Goal: Task Accomplishment & Management: Complete application form

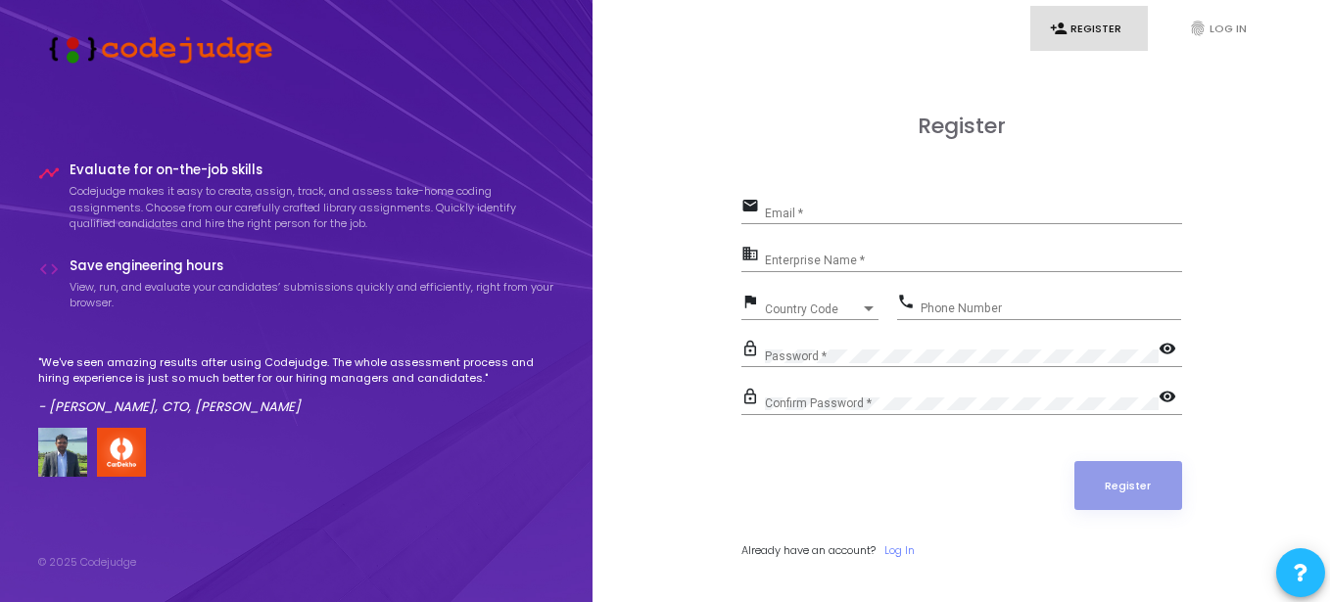
click at [935, 204] on div "Email *" at bounding box center [973, 209] width 417 height 30
type input "[EMAIL_ADDRESS][DOMAIN_NAME]"
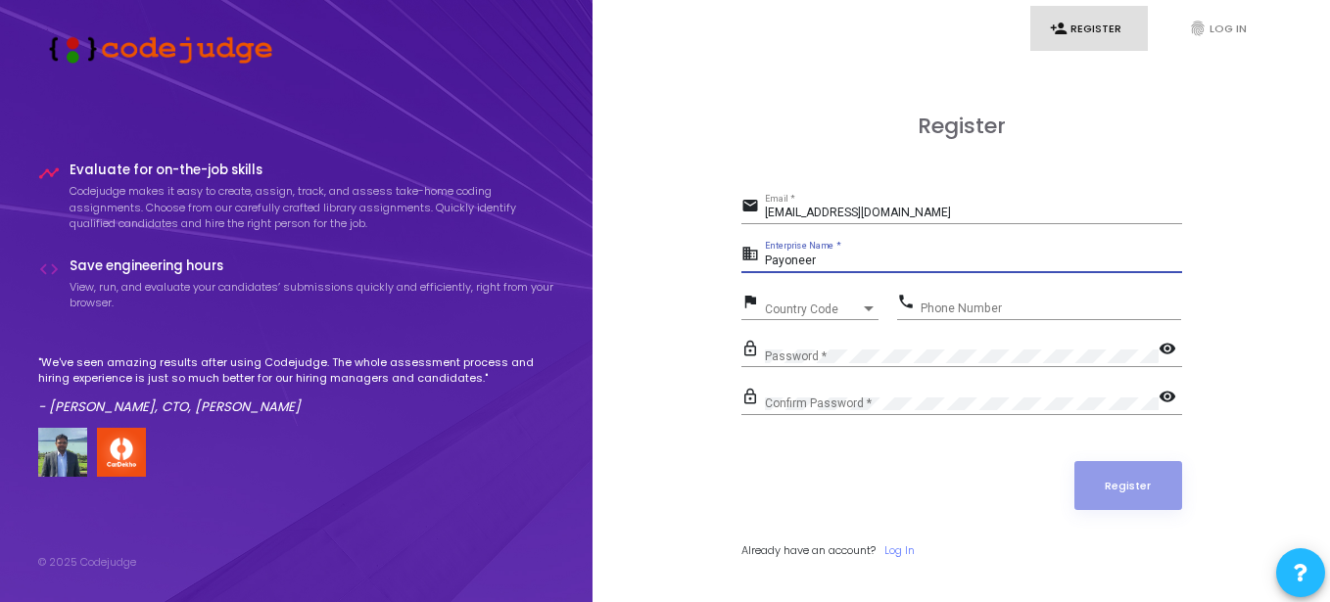
type input "Payoneer"
click at [810, 309] on span "Country Code" at bounding box center [813, 310] width 96 height 12
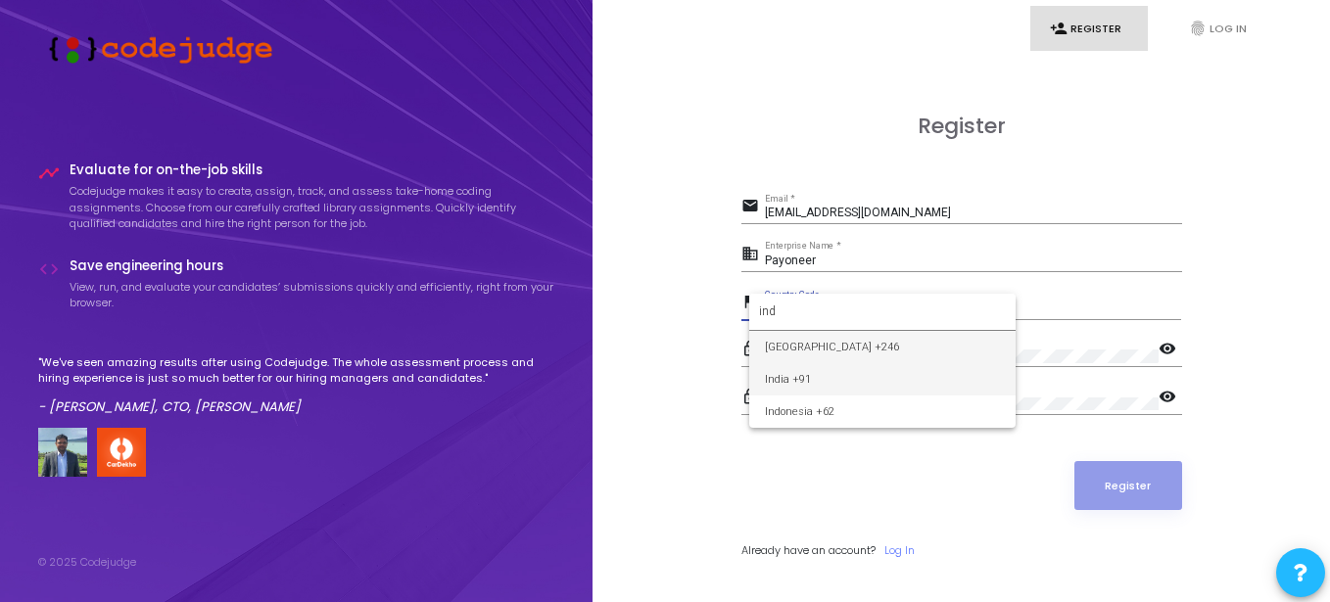
type input "ind"
click at [803, 378] on span "India +91" at bounding box center [882, 379] width 235 height 32
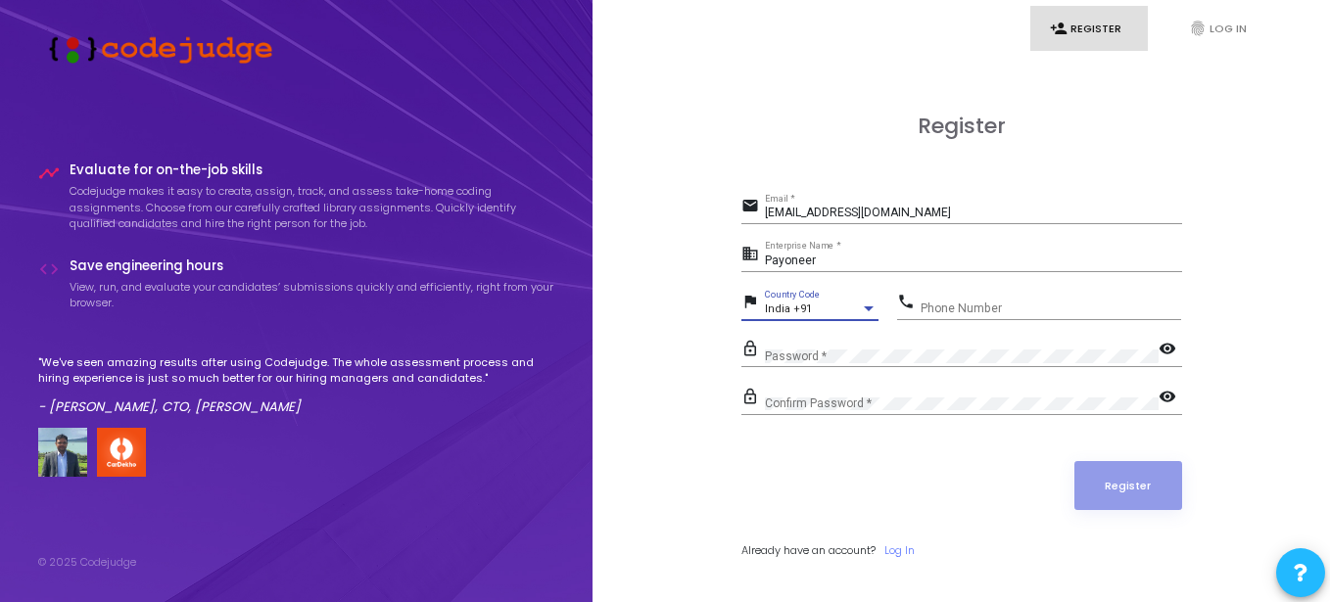
drag, startPoint x: 976, startPoint y: 321, endPoint x: 981, endPoint y: 311, distance: 11.4
click at [977, 320] on div "phone Phone Number" at bounding box center [1039, 311] width 284 height 45
click at [981, 311] on input "Phone Number" at bounding box center [1051, 309] width 261 height 14
type input "7303349115"
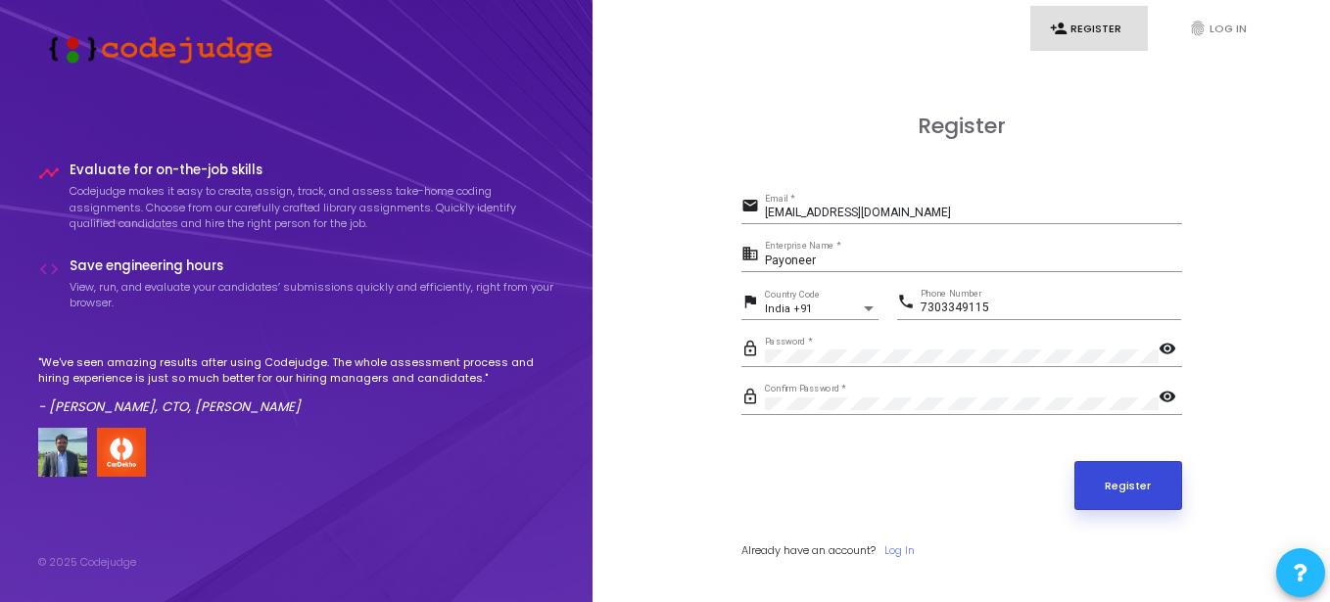
click at [1154, 465] on button "Register" at bounding box center [1128, 485] width 108 height 49
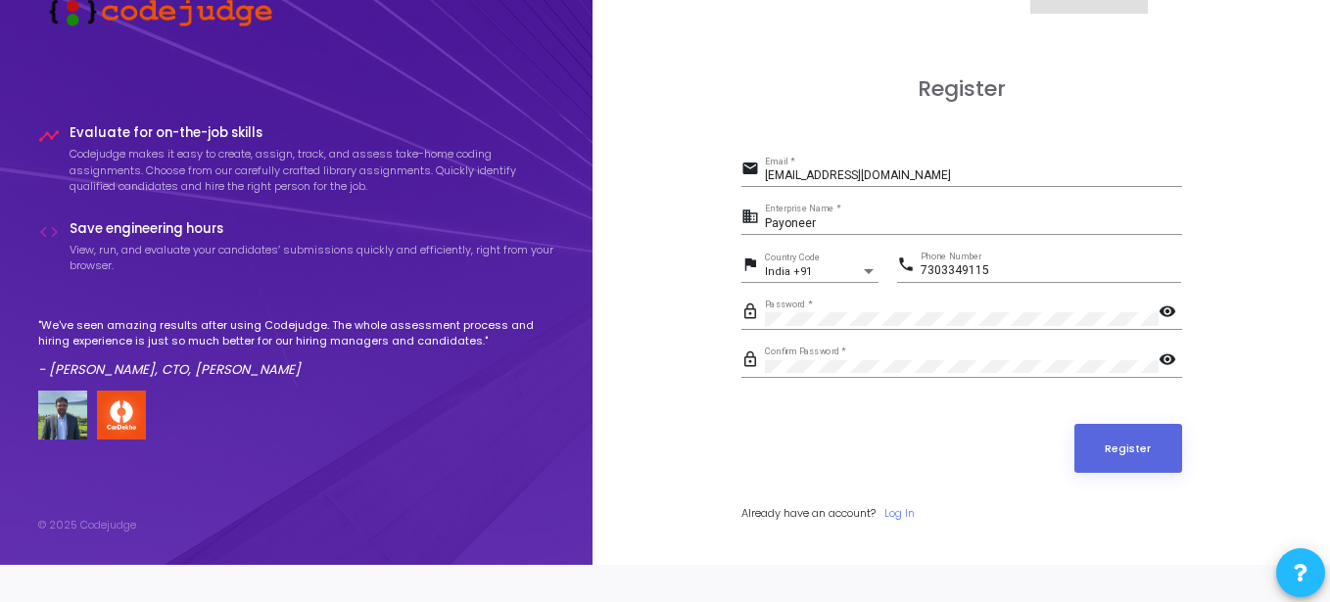
scroll to position [57, 0]
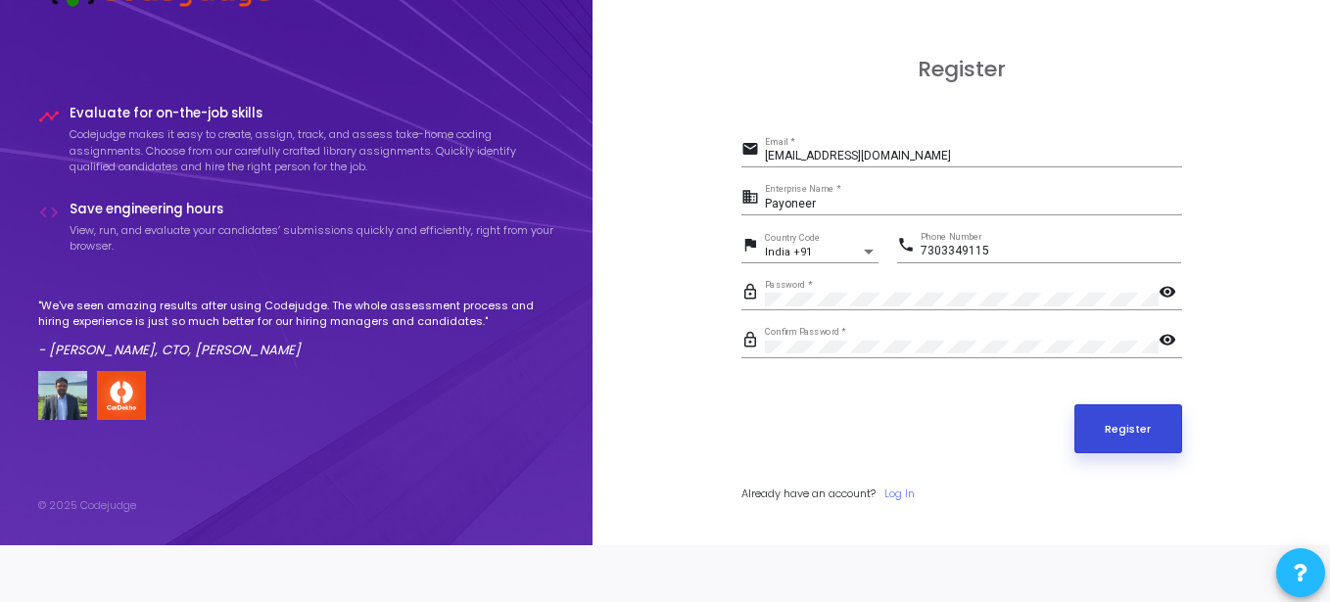
click at [1075, 423] on button "Register" at bounding box center [1128, 429] width 108 height 49
click at [908, 494] on link "Log In" at bounding box center [899, 494] width 30 height 17
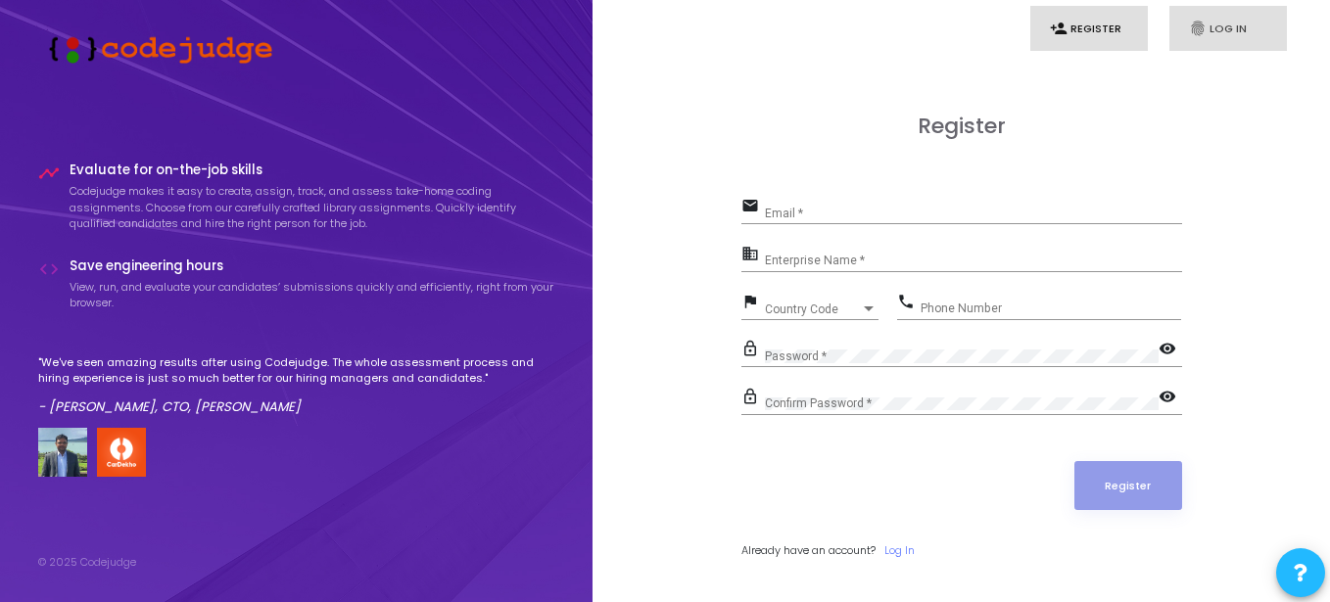
click at [1264, 6] on link "fingerprint Log In" at bounding box center [1228, 29] width 118 height 46
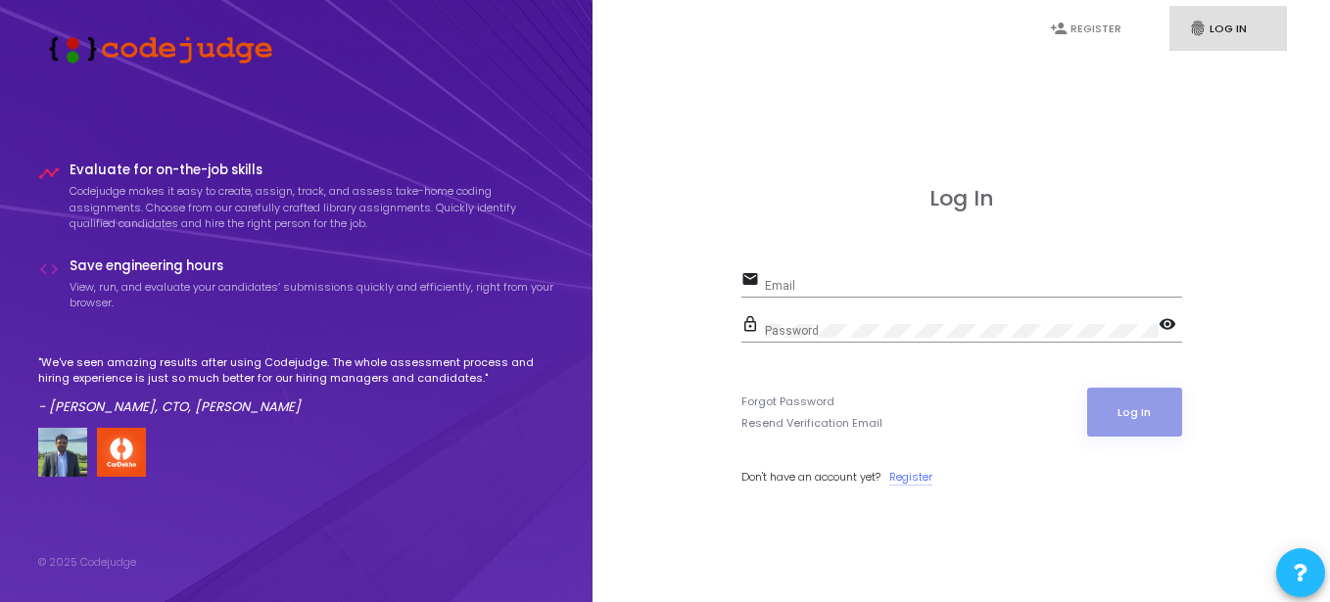
click at [908, 474] on link "Register" at bounding box center [910, 477] width 43 height 17
